Goal: Task Accomplishment & Management: Use online tool/utility

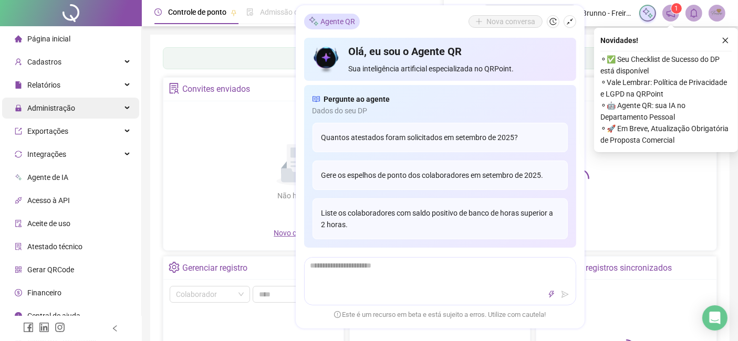
click at [70, 107] on span "Administração" at bounding box center [51, 108] width 48 height 8
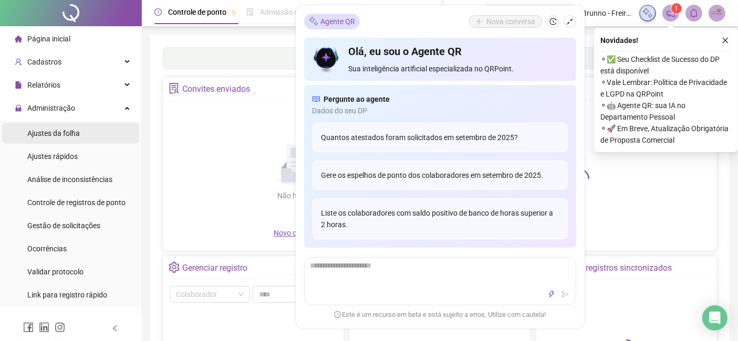
click at [67, 135] on span "Ajustes da folha" at bounding box center [53, 133] width 52 height 8
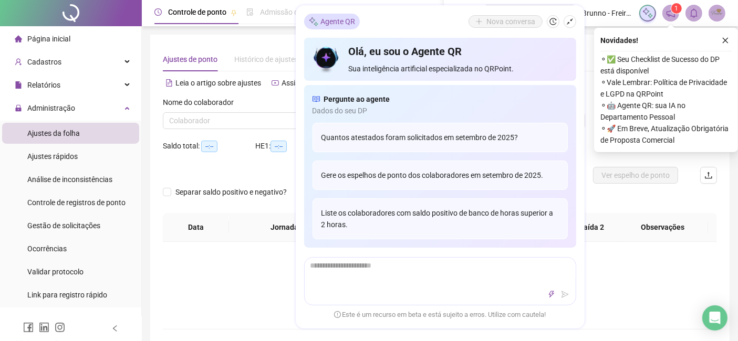
type input "**********"
click at [727, 40] on icon "close" at bounding box center [724, 40] width 7 height 7
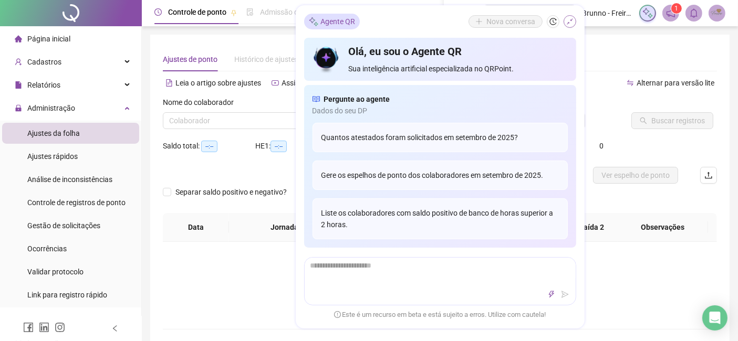
click at [573, 20] on icon "shrink" at bounding box center [569, 21] width 7 height 7
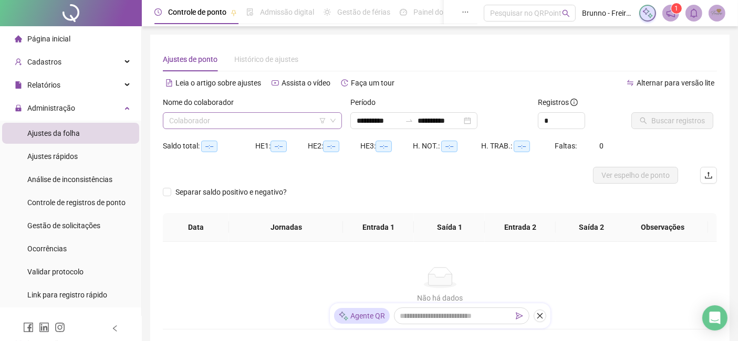
drag, startPoint x: 303, startPoint y: 118, endPoint x: 297, endPoint y: 119, distance: 6.4
click at [302, 118] on input "search" at bounding box center [247, 121] width 157 height 16
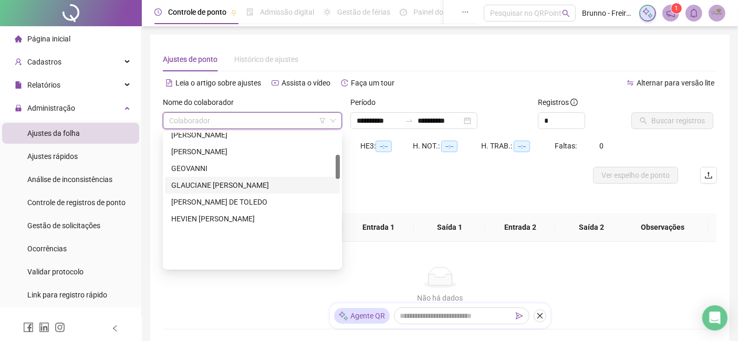
scroll to position [58, 0]
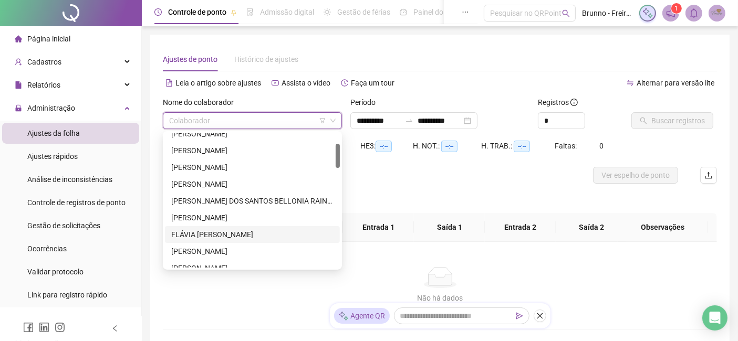
click at [214, 234] on div "FLÁVIA [PERSON_NAME]" at bounding box center [252, 235] width 162 height 12
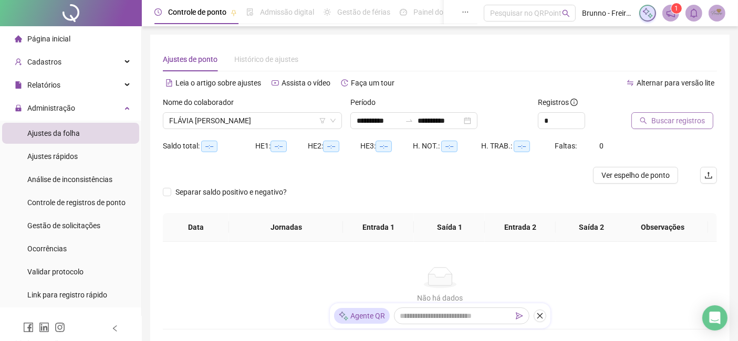
click at [681, 117] on span "Buscar registros" at bounding box center [678, 121] width 54 height 12
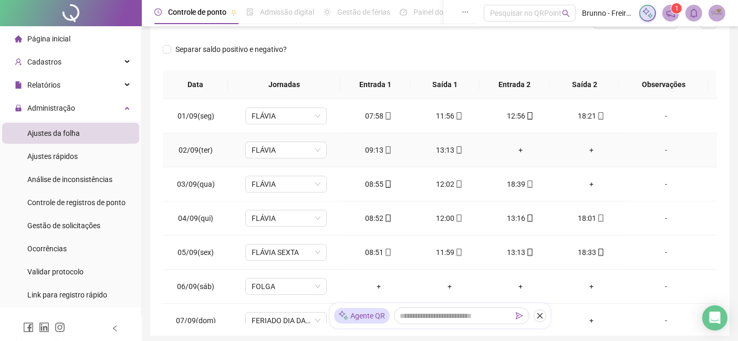
scroll to position [0, 0]
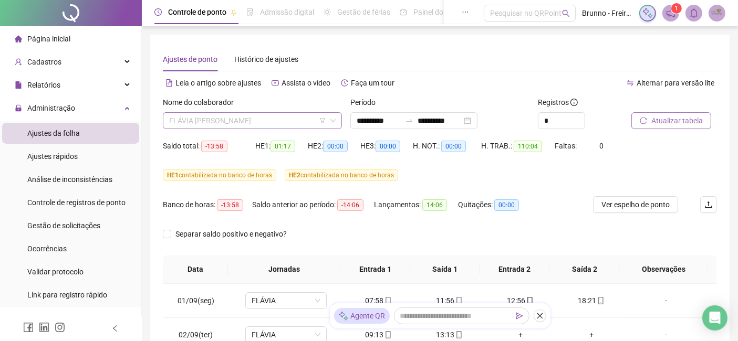
click at [271, 118] on span "FLÁVIA [PERSON_NAME]" at bounding box center [252, 121] width 166 height 16
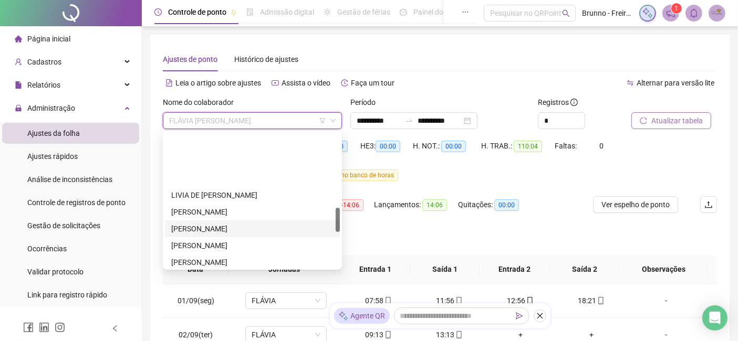
scroll to position [408, 0]
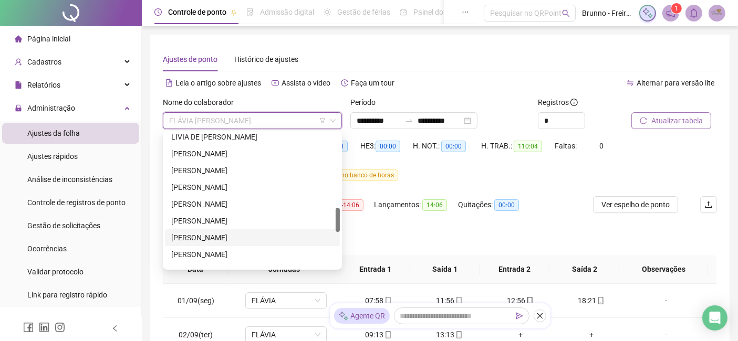
click at [228, 239] on div "[PERSON_NAME]" at bounding box center [252, 238] width 162 height 12
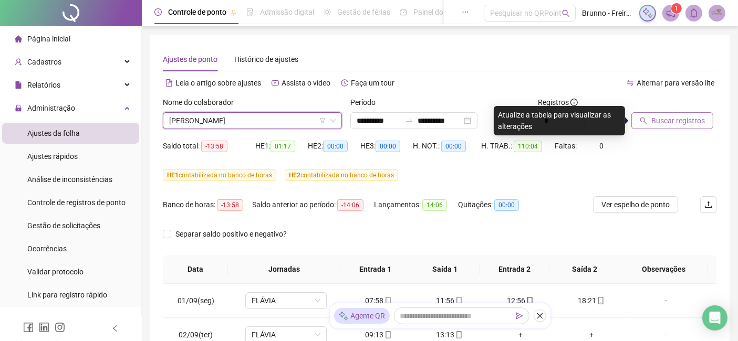
click at [666, 120] on span "Buscar registros" at bounding box center [678, 121] width 54 height 12
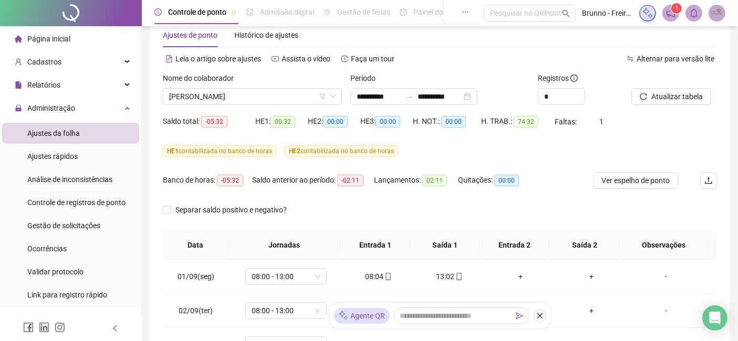
scroll to position [16, 0]
